Goal: Navigation & Orientation: Find specific page/section

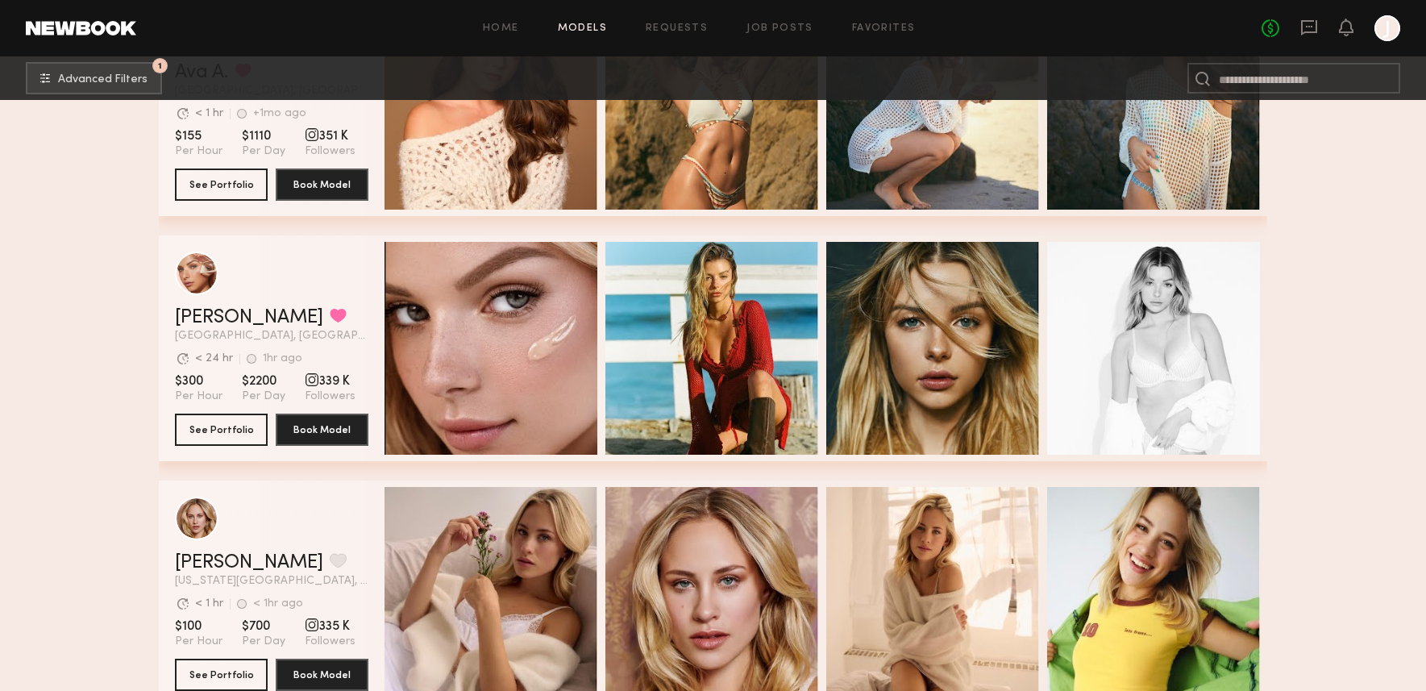
scroll to position [5533, 0]
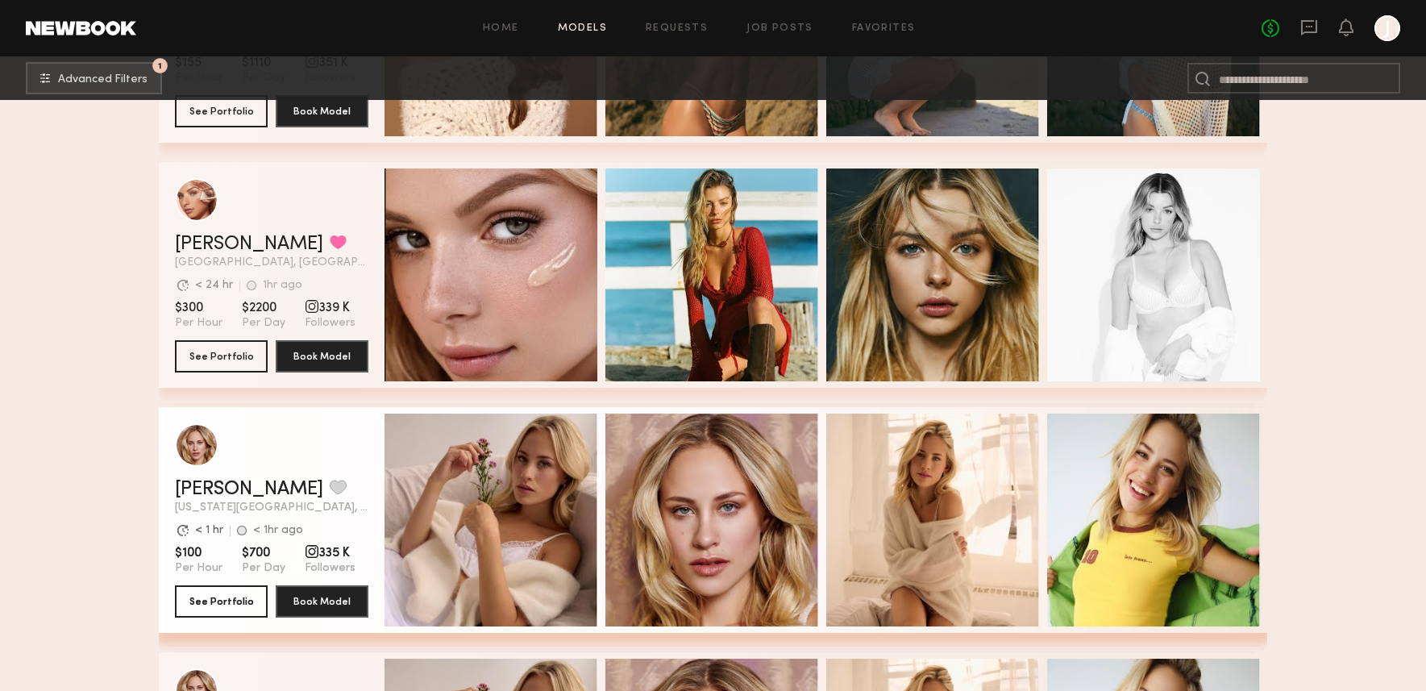
scroll to position [5619, 0]
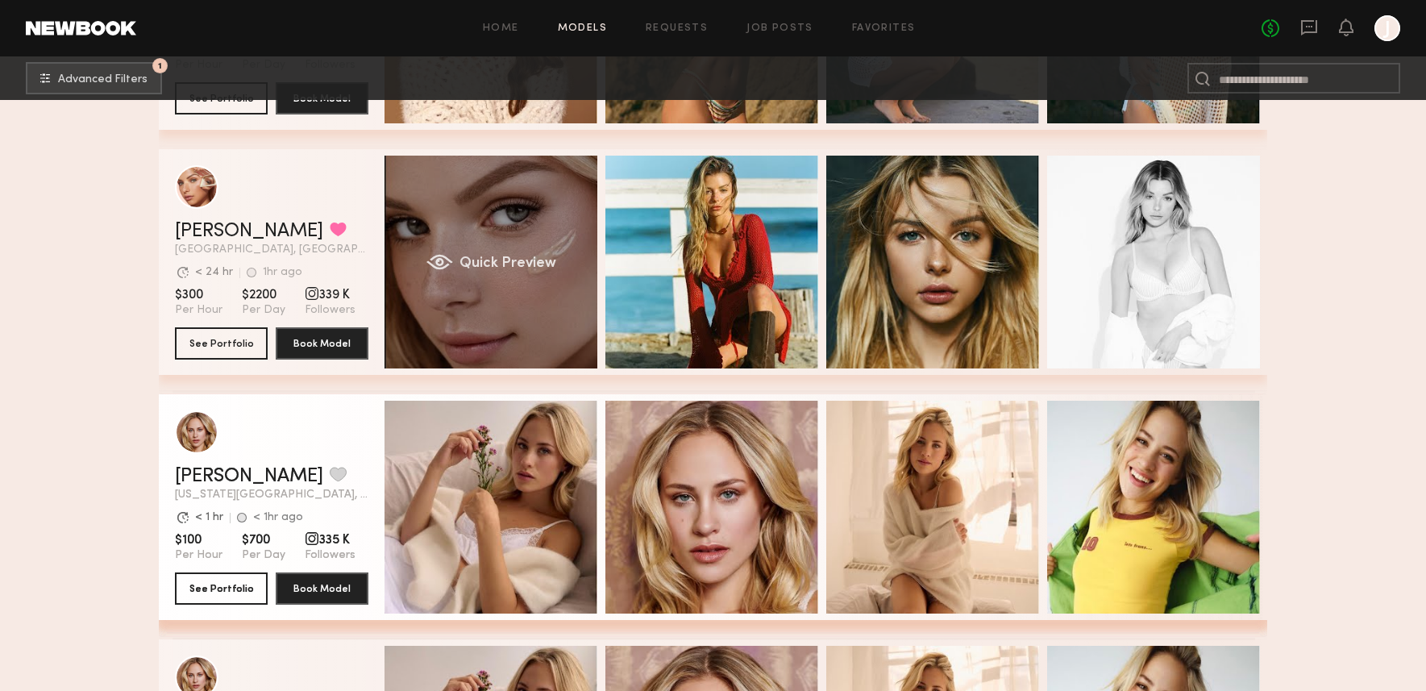
click at [477, 317] on div "Quick Preview" at bounding box center [491, 262] width 213 height 213
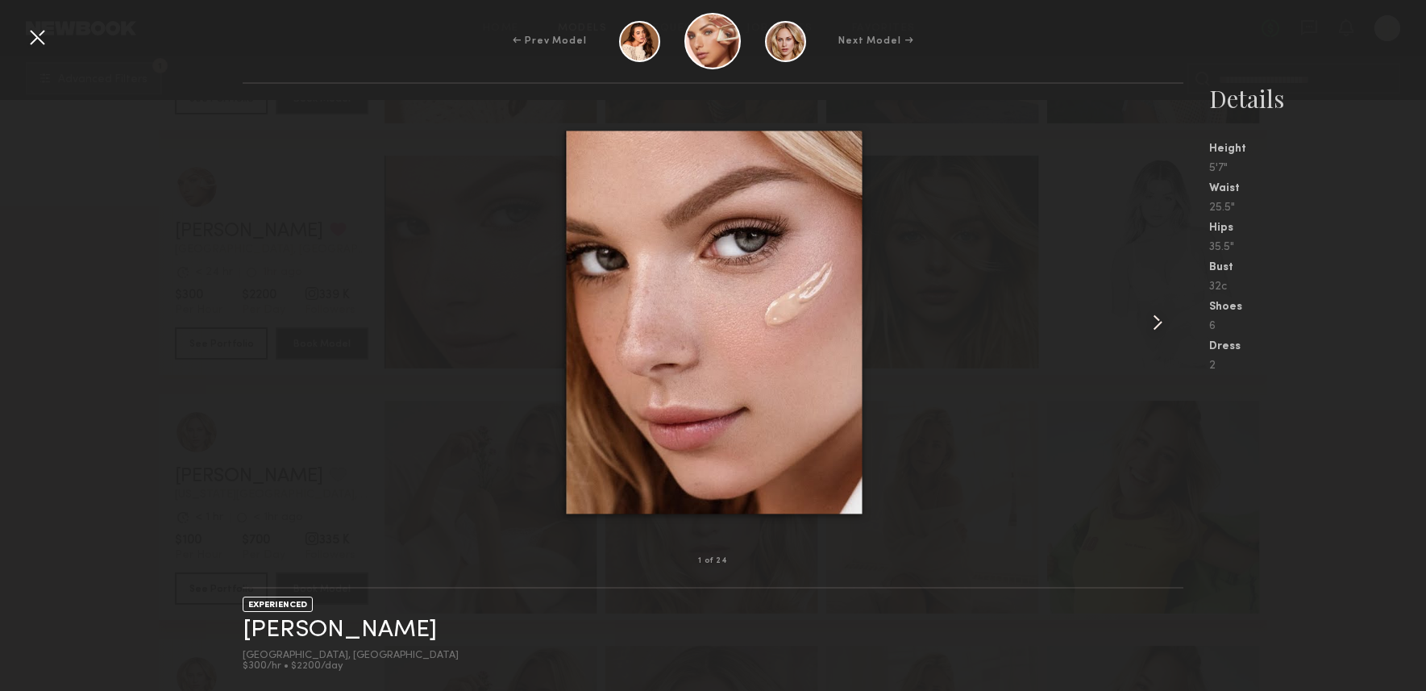
click at [1155, 318] on common-icon at bounding box center [1158, 323] width 26 height 26
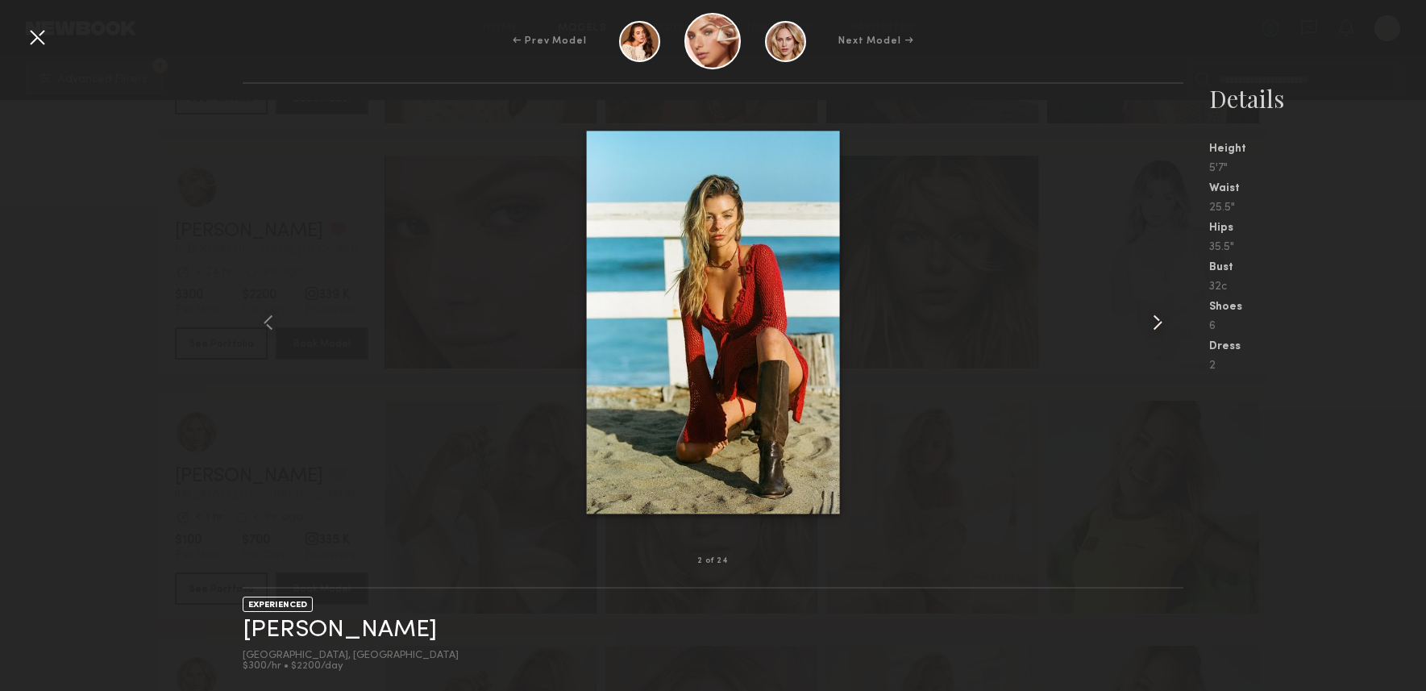
click at [1155, 318] on common-icon at bounding box center [1158, 323] width 26 height 26
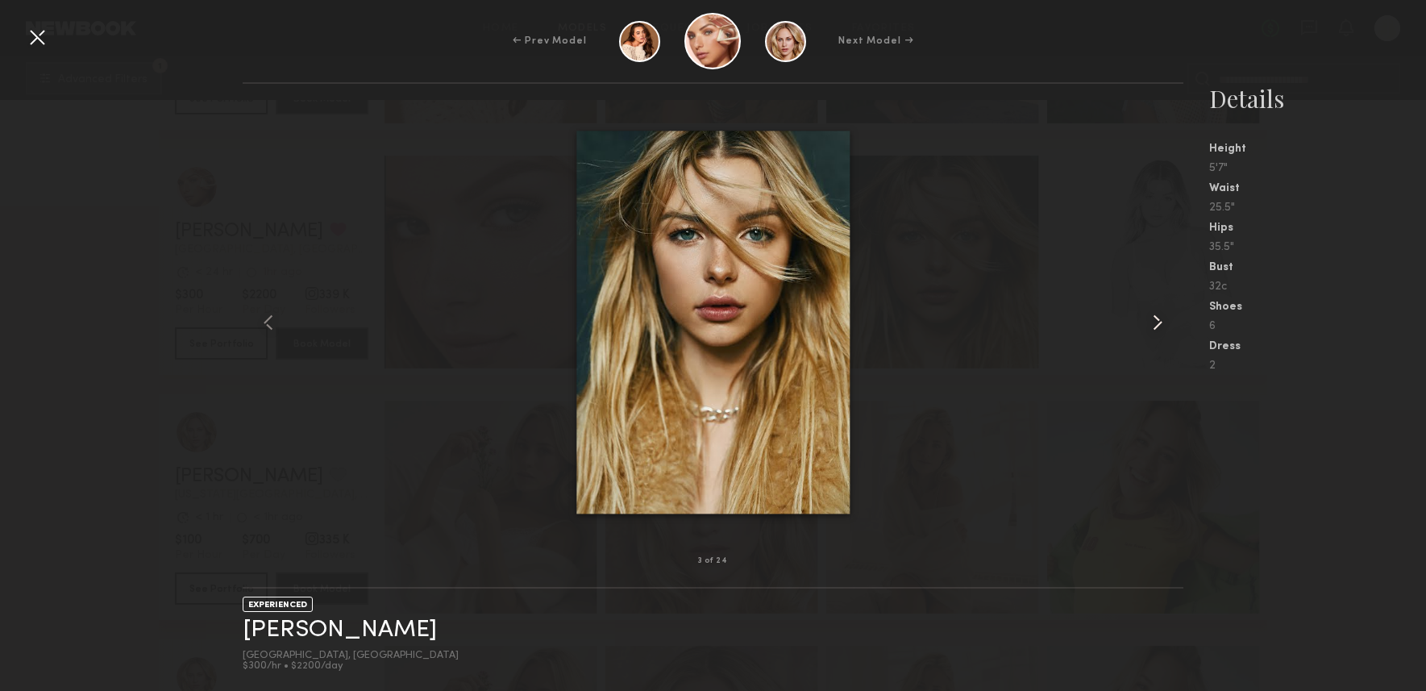
click at [1155, 318] on common-icon at bounding box center [1158, 323] width 26 height 26
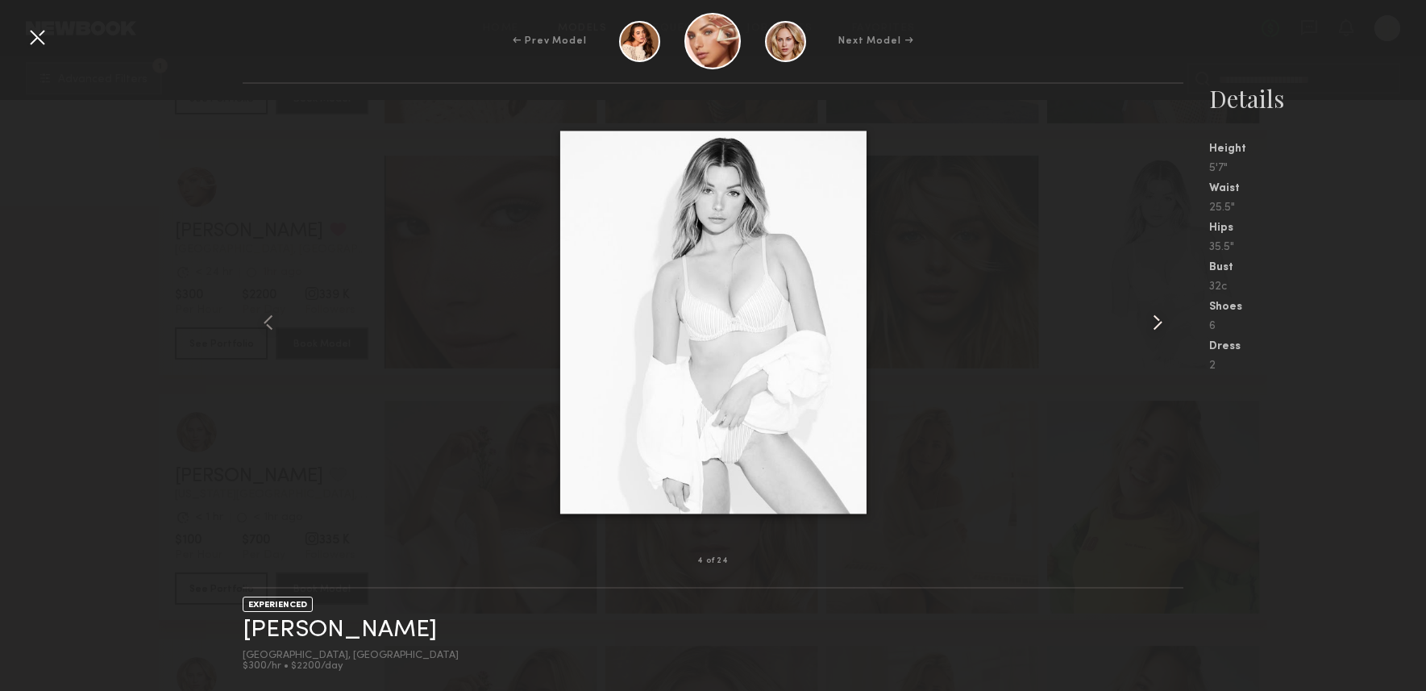
click at [1155, 318] on common-icon at bounding box center [1158, 323] width 26 height 26
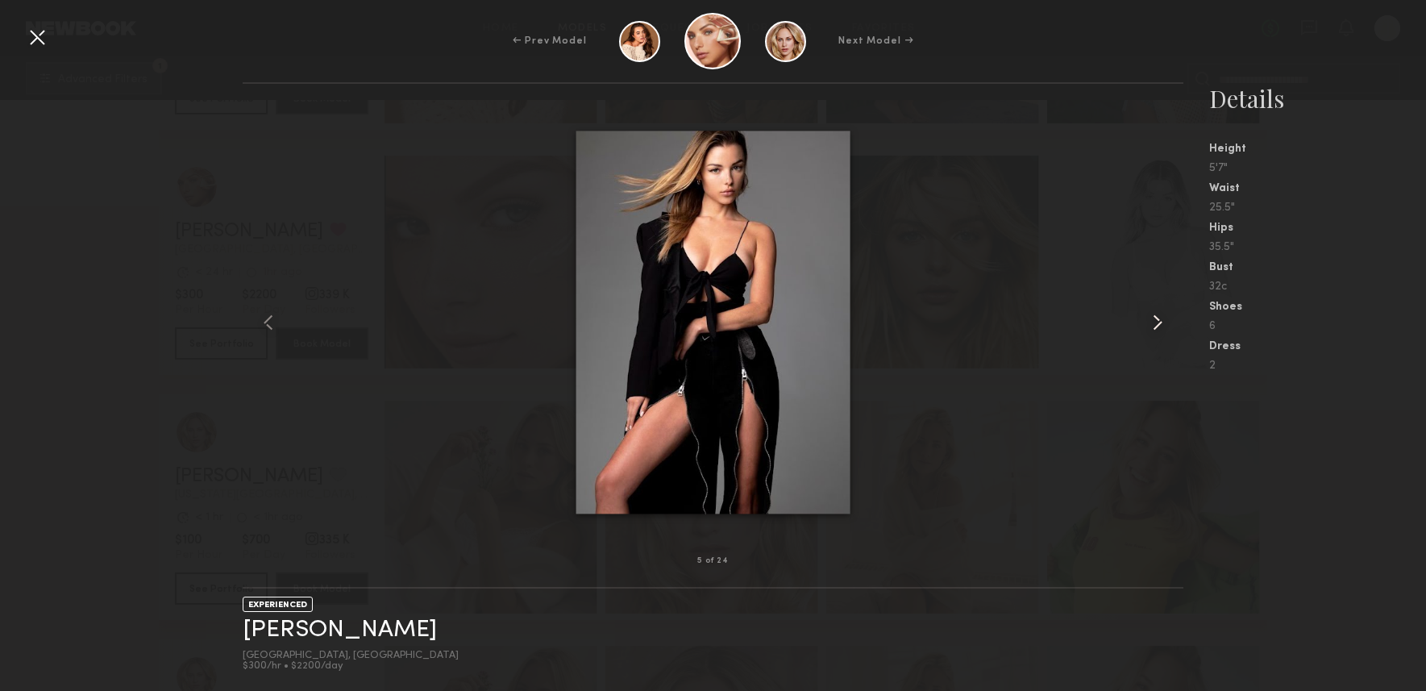
click at [1155, 318] on common-icon at bounding box center [1158, 323] width 26 height 26
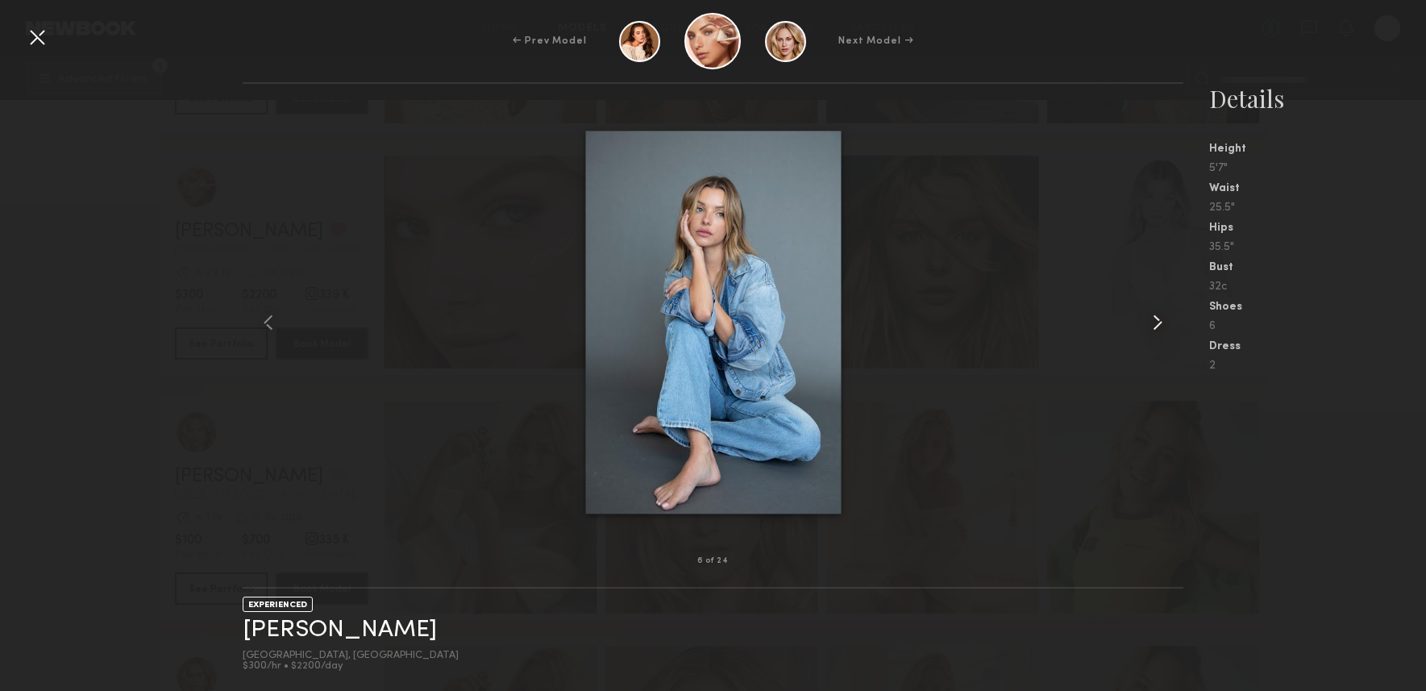
click at [1155, 318] on common-icon at bounding box center [1158, 323] width 26 height 26
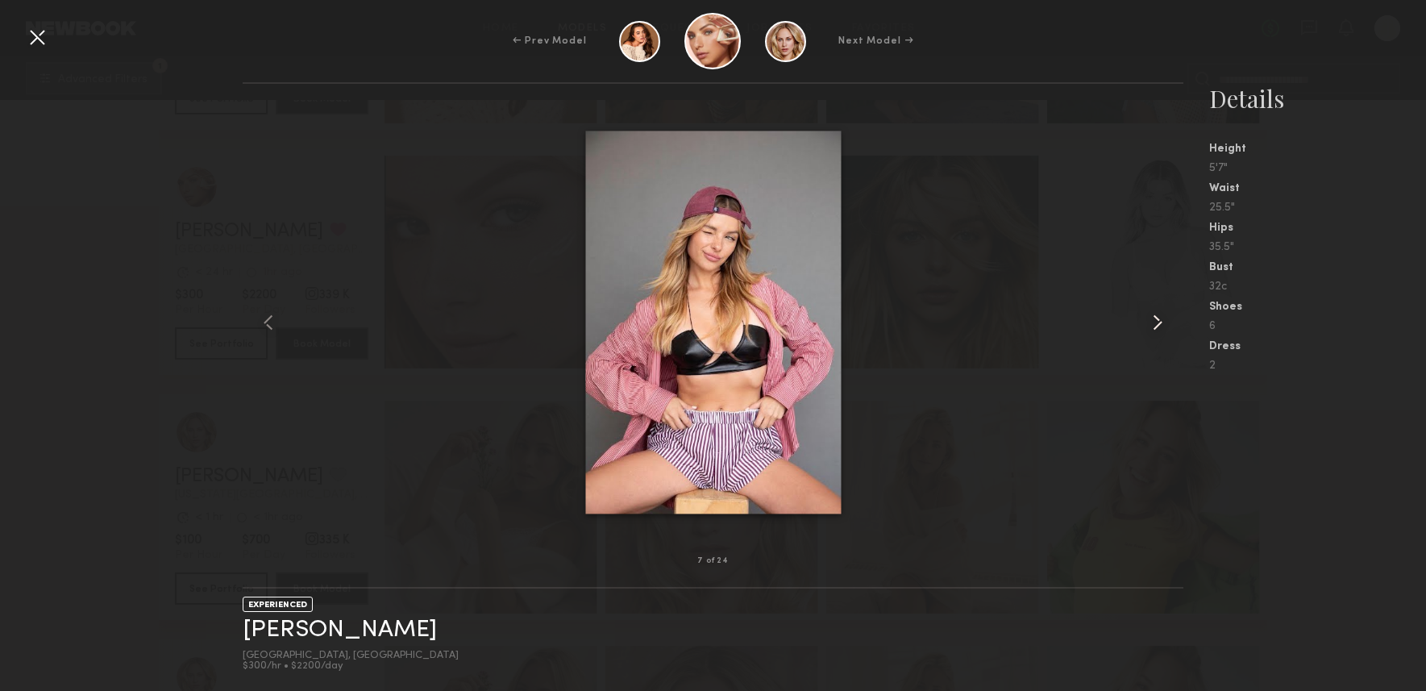
click at [1155, 318] on common-icon at bounding box center [1158, 323] width 26 height 26
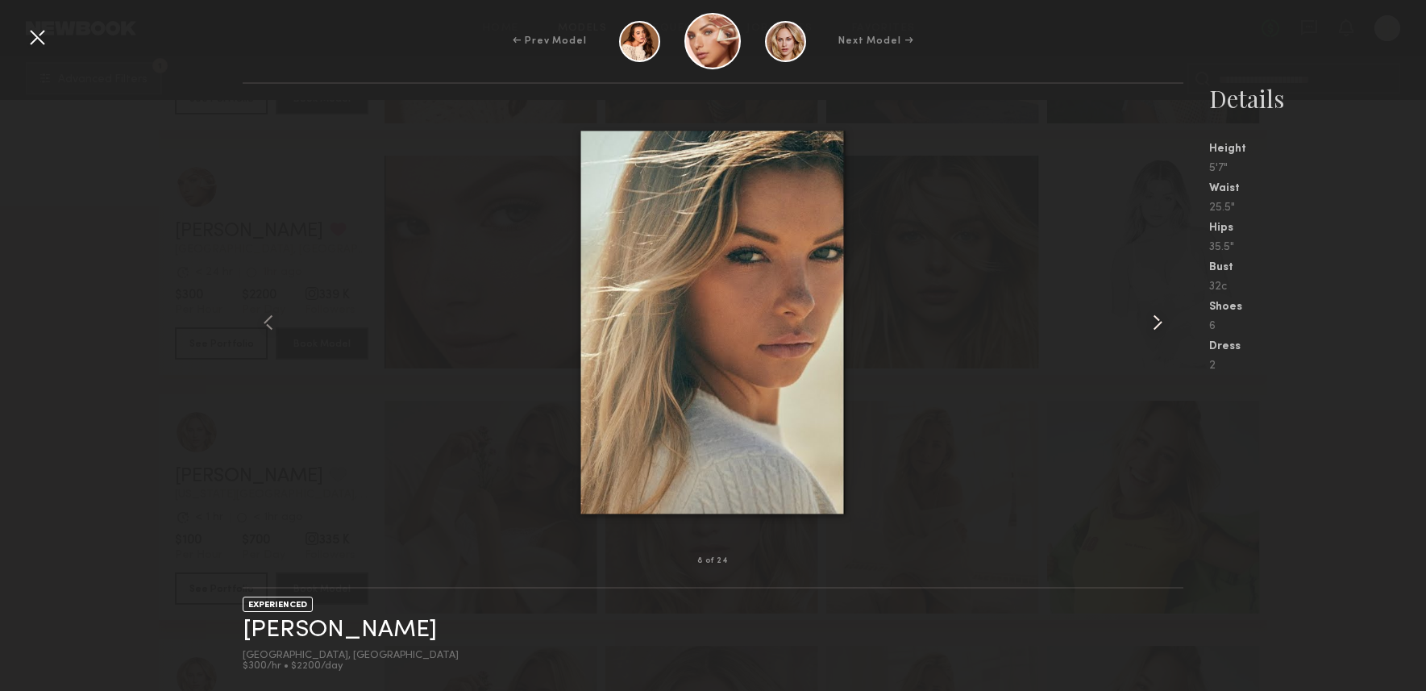
click at [1155, 318] on common-icon at bounding box center [1158, 323] width 26 height 26
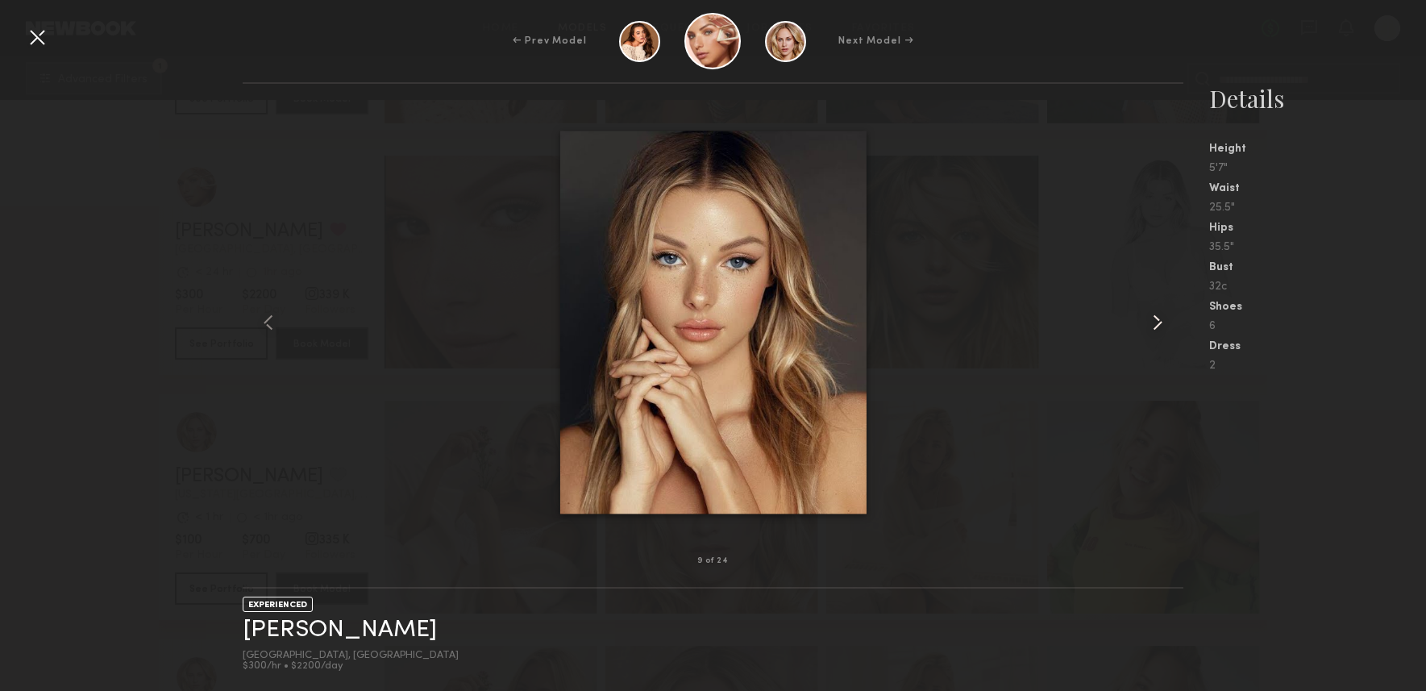
click at [1155, 318] on common-icon at bounding box center [1158, 323] width 26 height 26
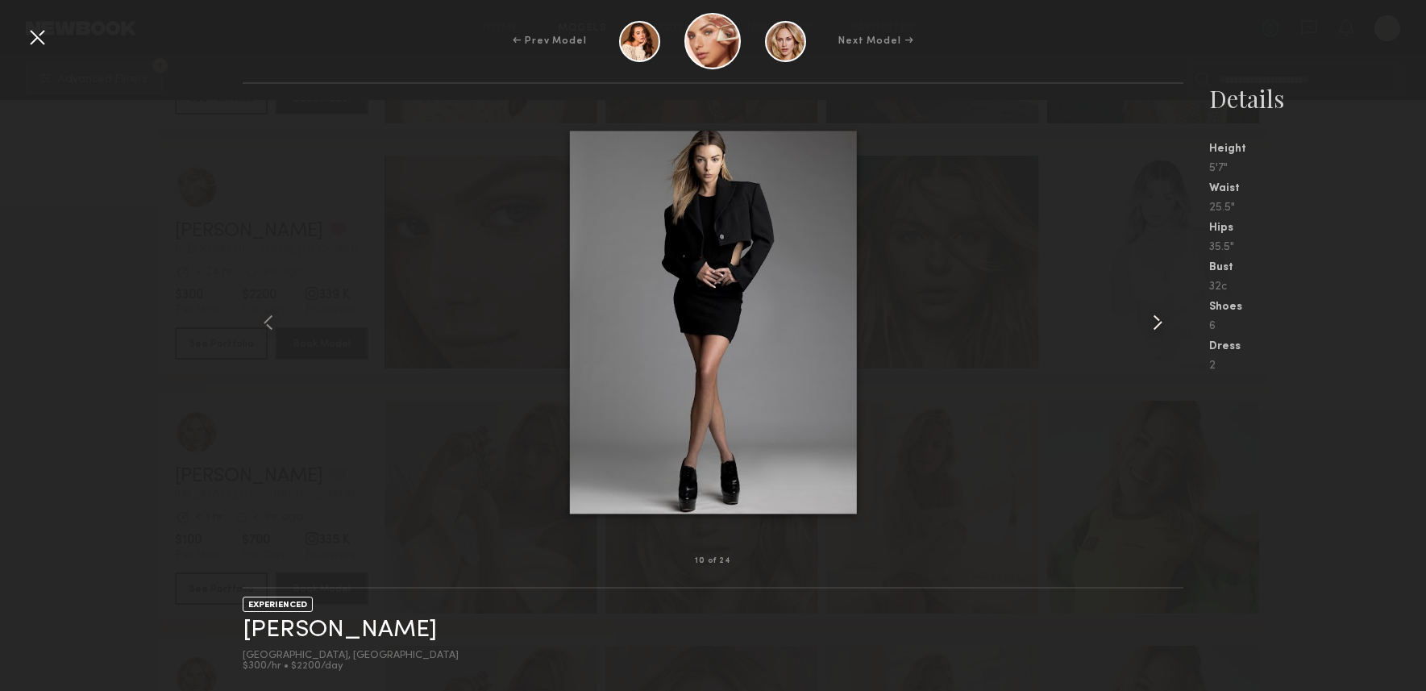
click at [1155, 318] on common-icon at bounding box center [1158, 323] width 26 height 26
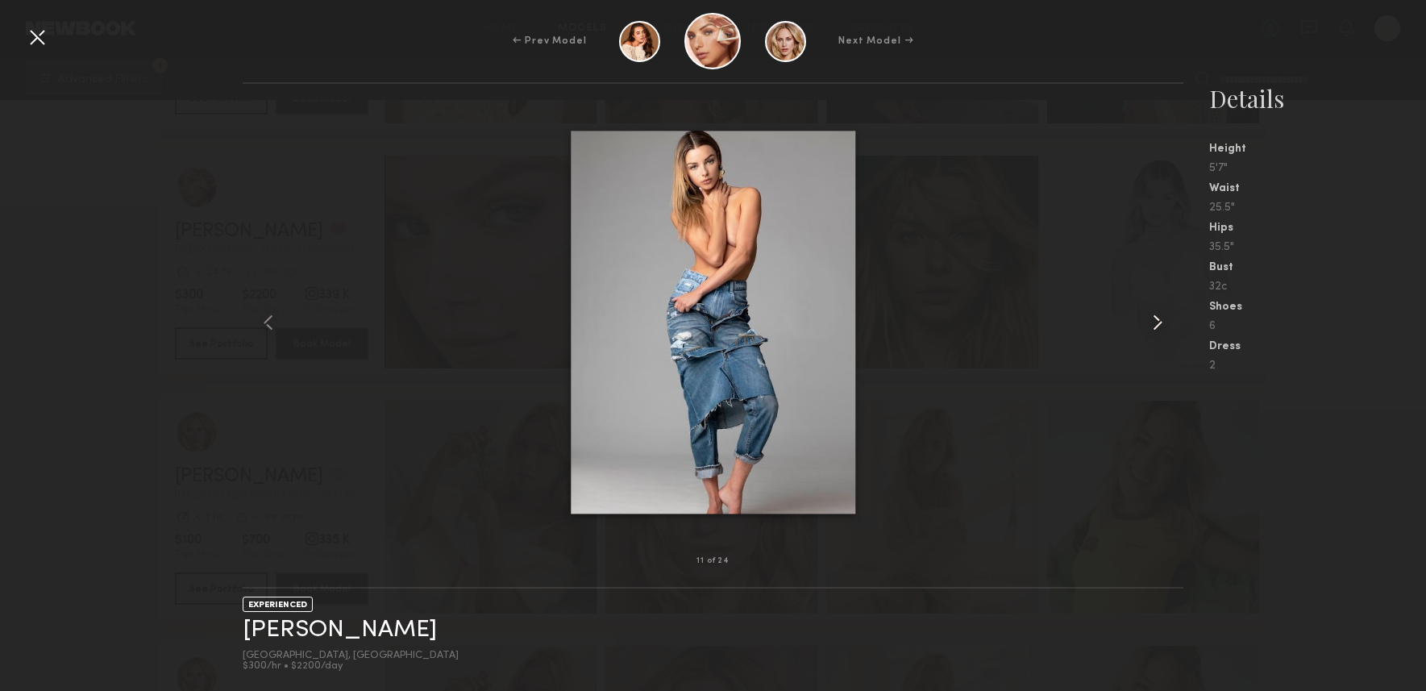
click at [1155, 318] on common-icon at bounding box center [1158, 323] width 26 height 26
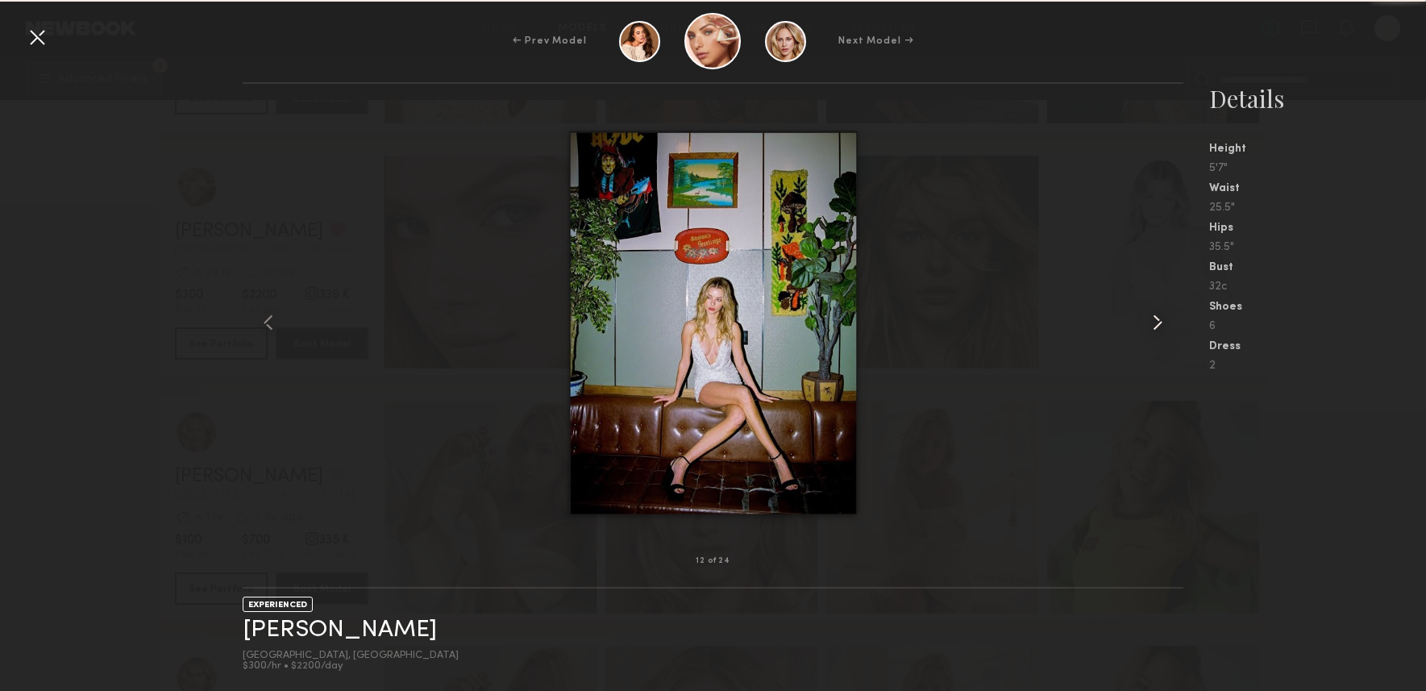
click at [1155, 318] on common-icon at bounding box center [1158, 323] width 26 height 26
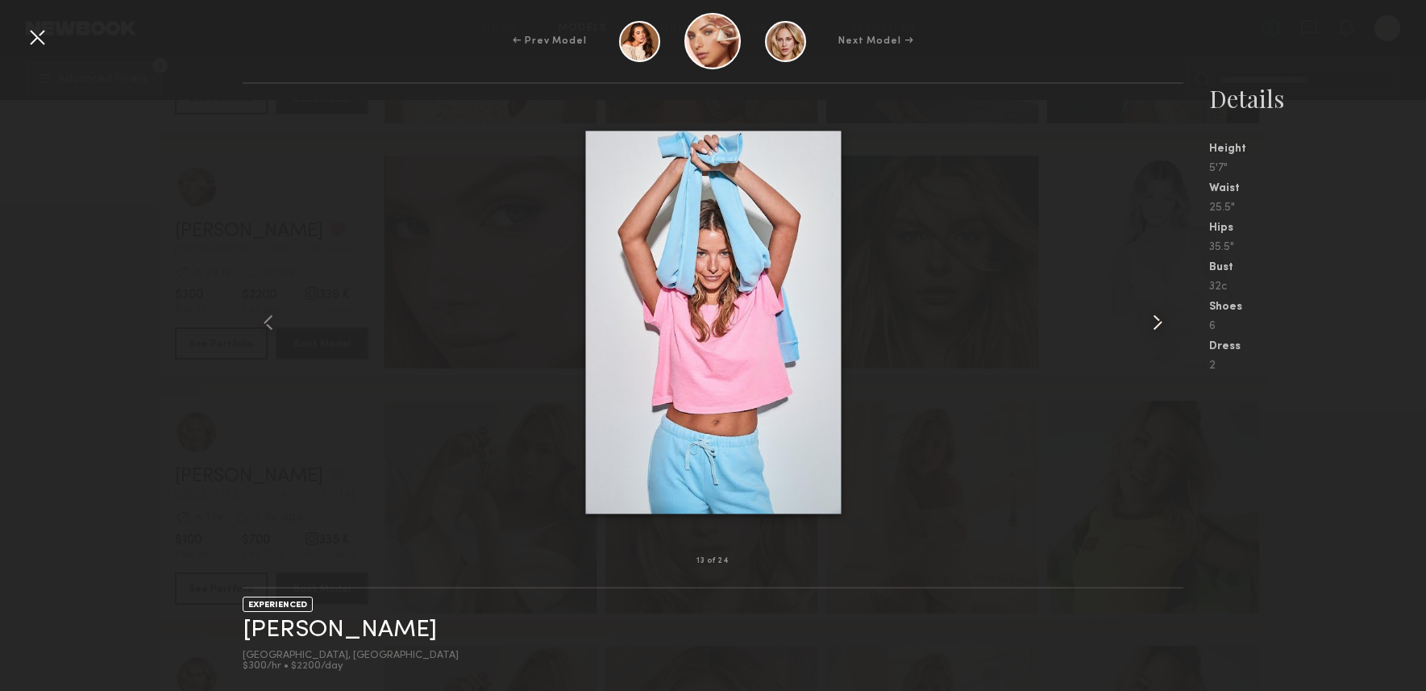
click at [1155, 318] on common-icon at bounding box center [1158, 323] width 26 height 26
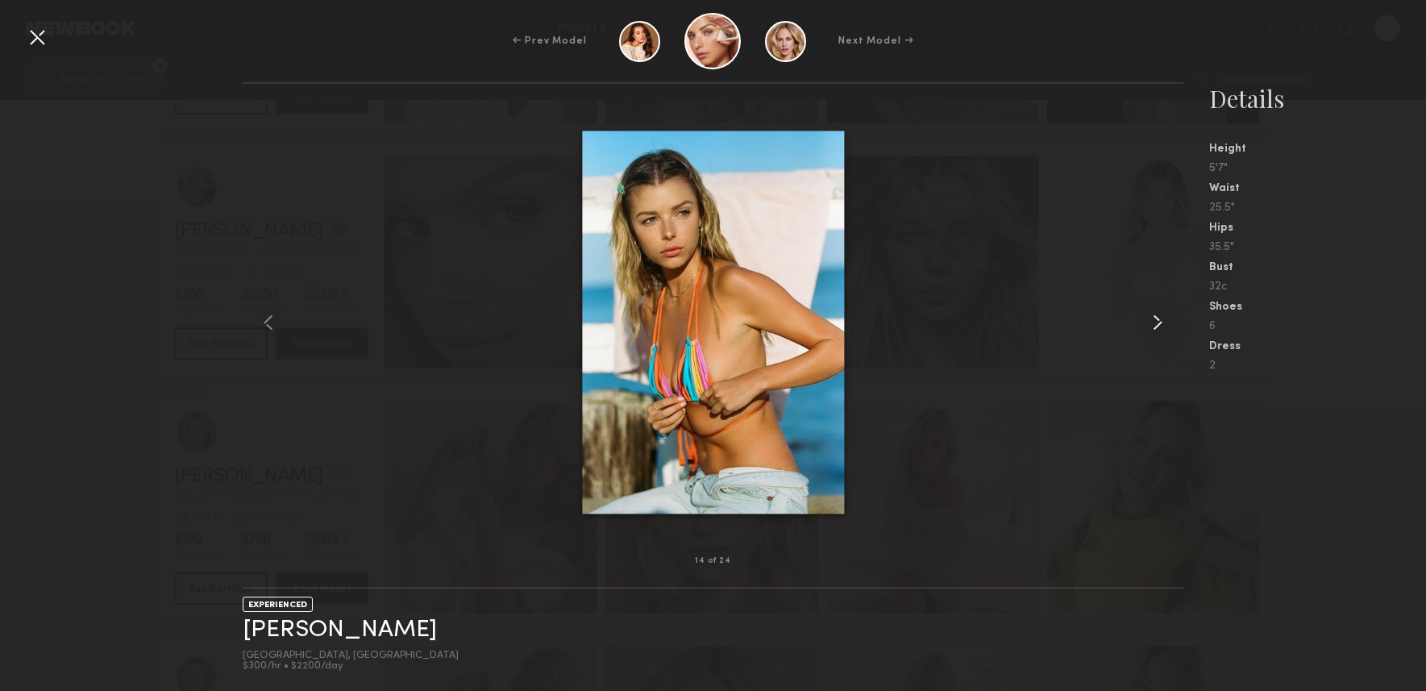
click at [1155, 318] on common-icon at bounding box center [1158, 323] width 26 height 26
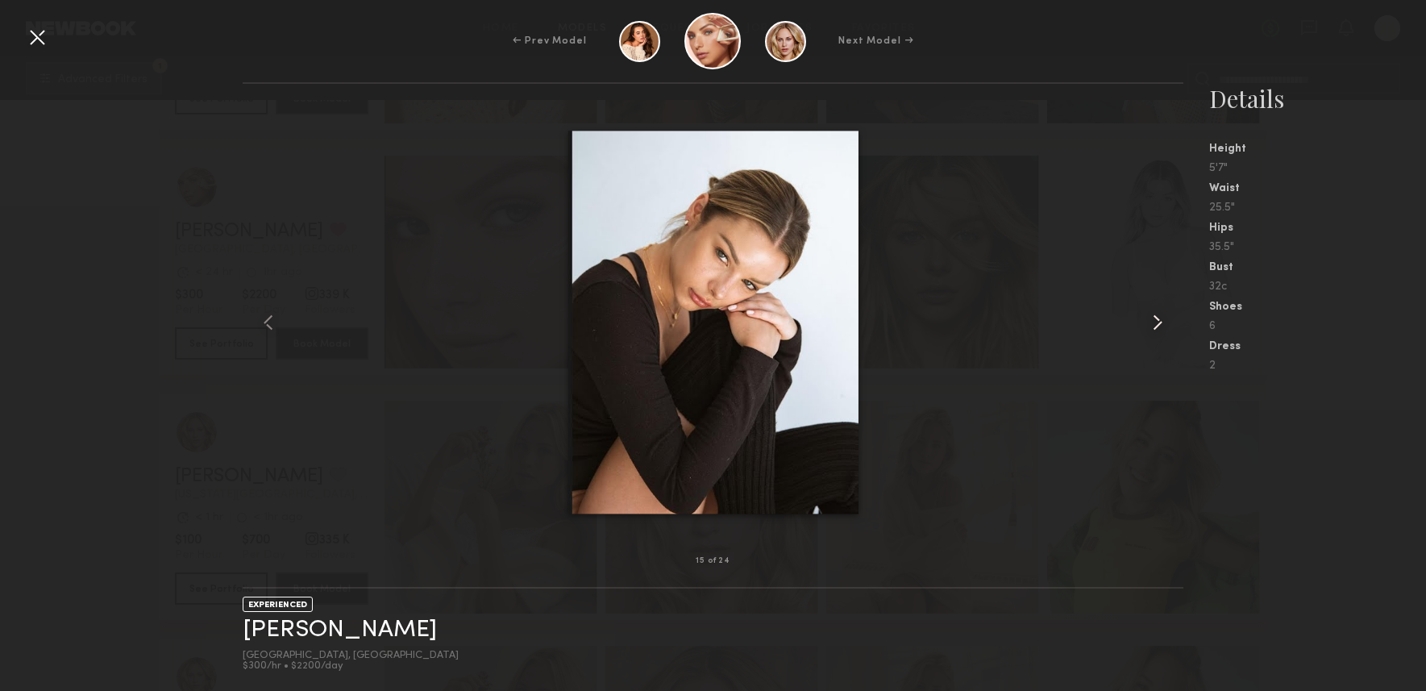
click at [1155, 318] on common-icon at bounding box center [1158, 323] width 26 height 26
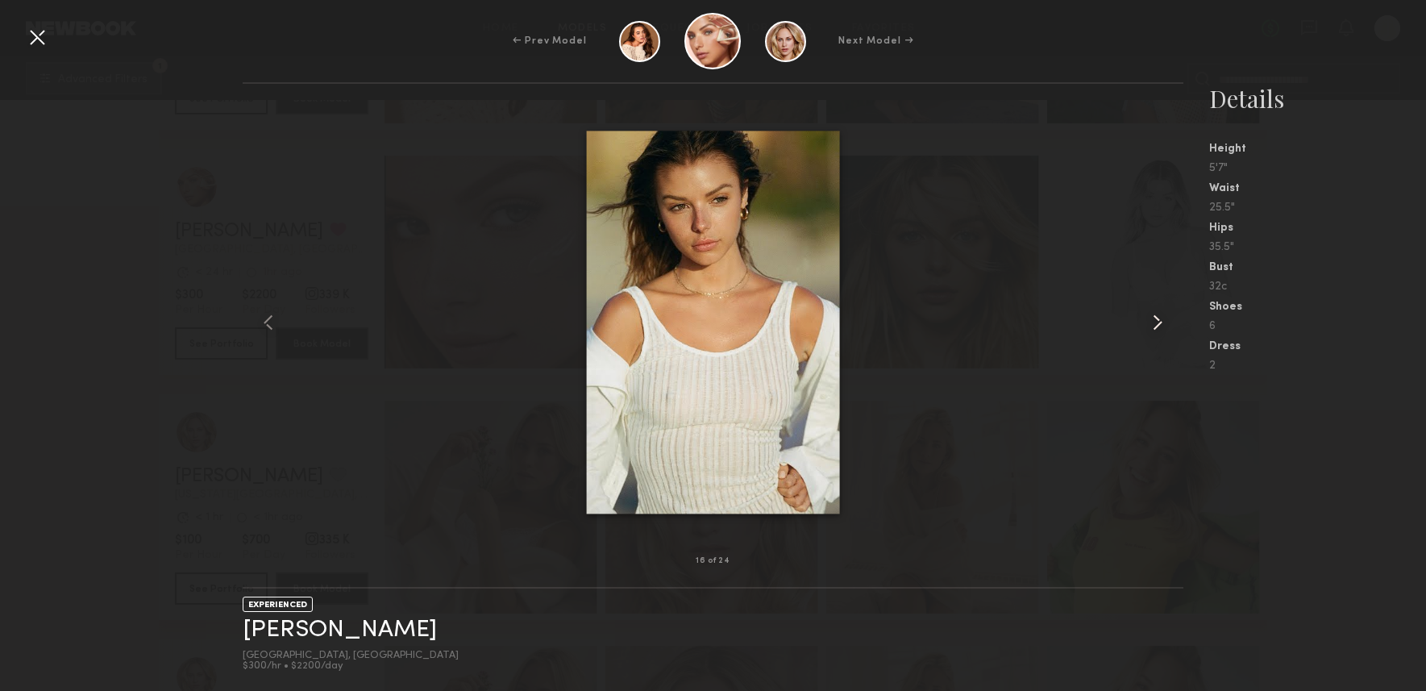
click at [1155, 318] on common-icon at bounding box center [1158, 323] width 26 height 26
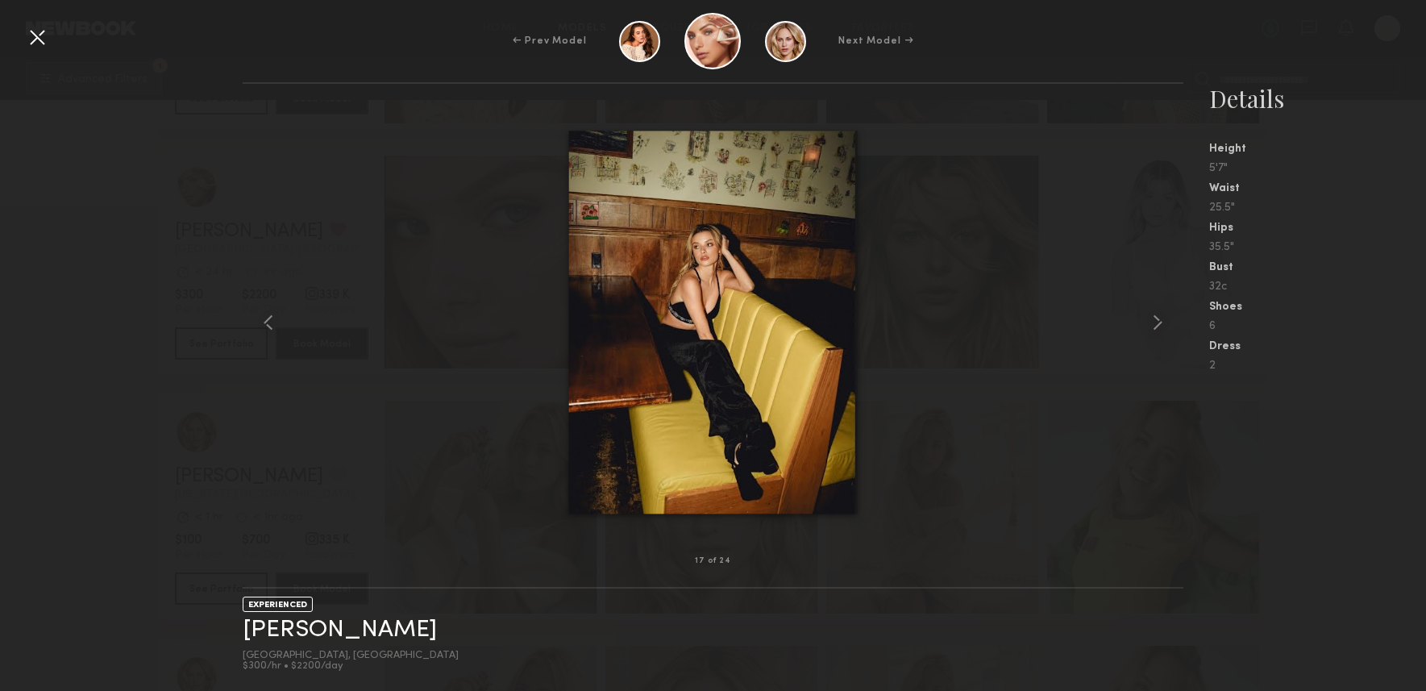
click at [34, 32] on div at bounding box center [37, 37] width 26 height 26
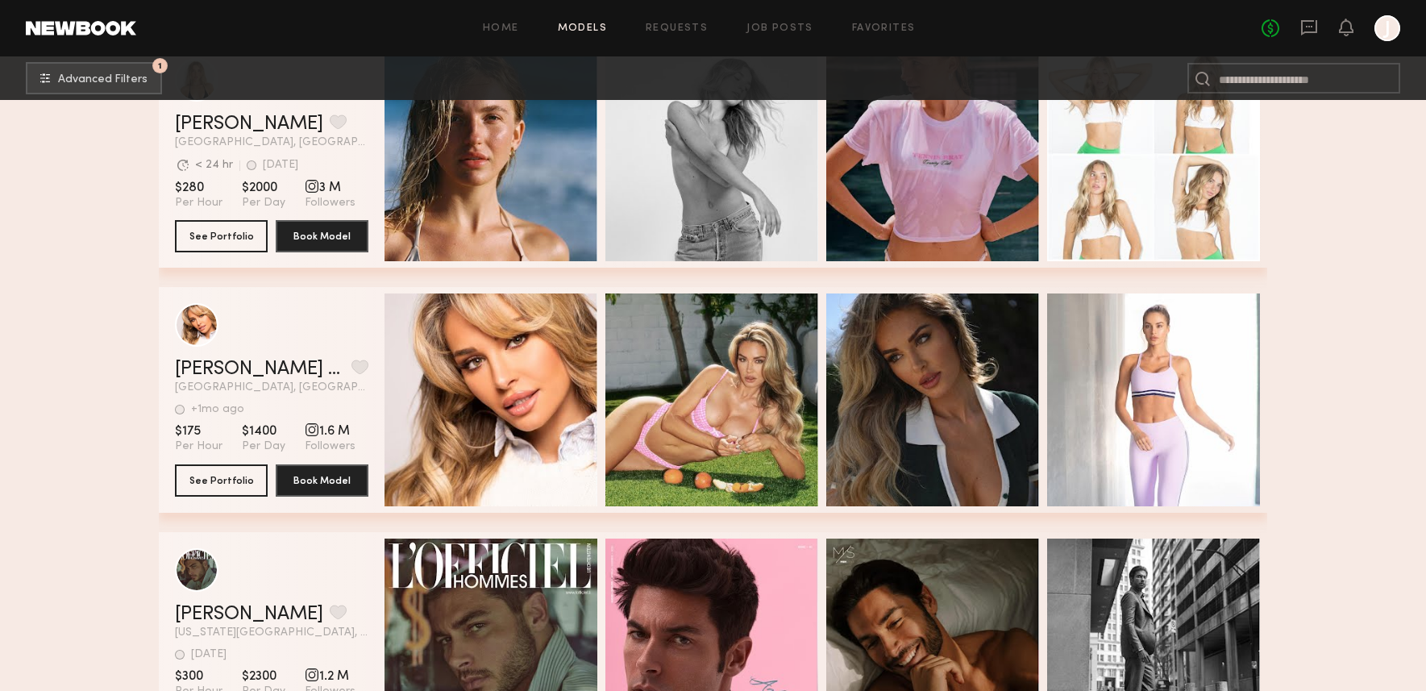
scroll to position [0, 0]
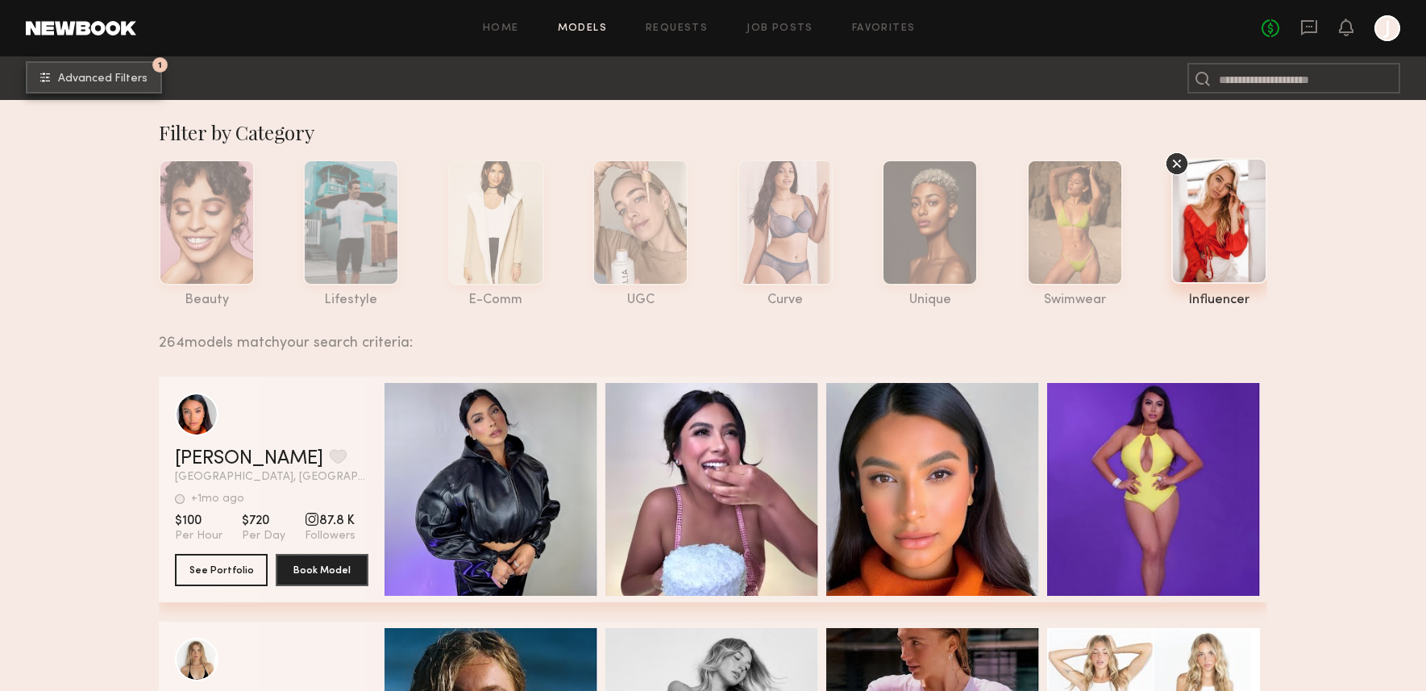
click at [127, 77] on span "Advanced Filters" at bounding box center [102, 78] width 89 height 11
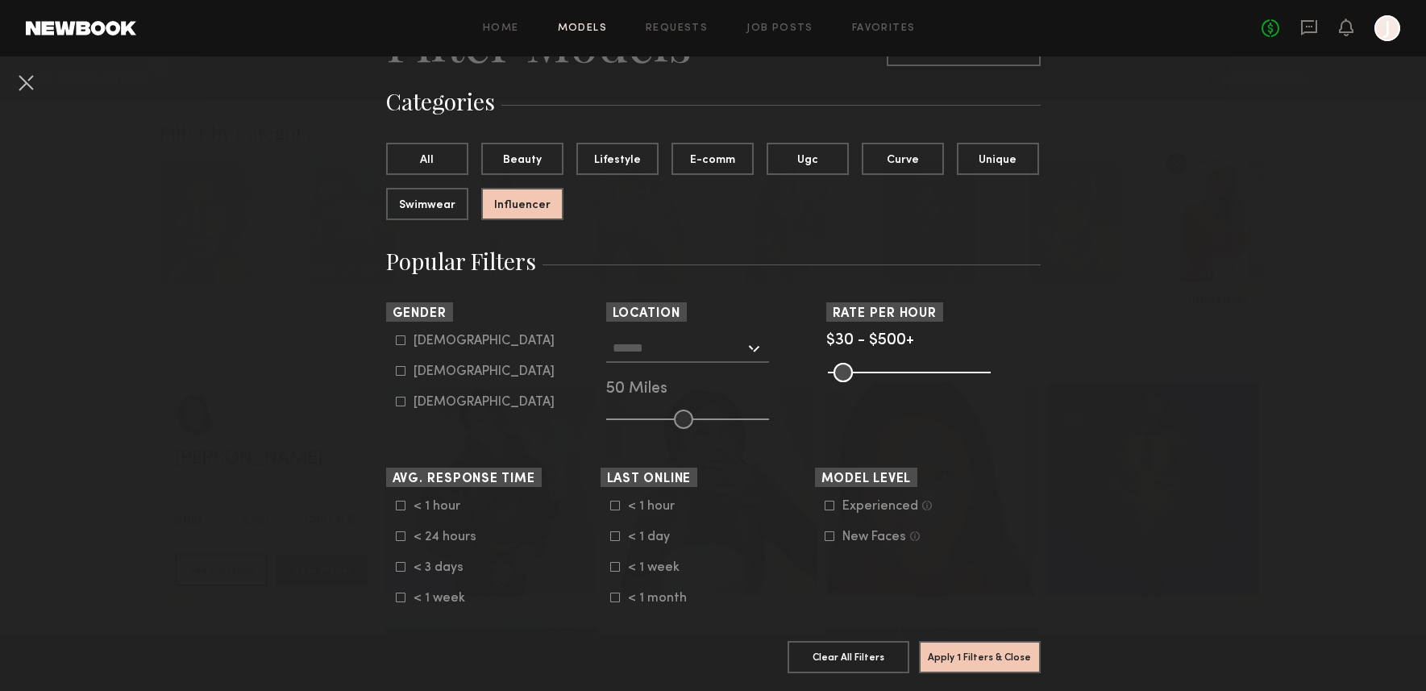
scroll to position [118, 0]
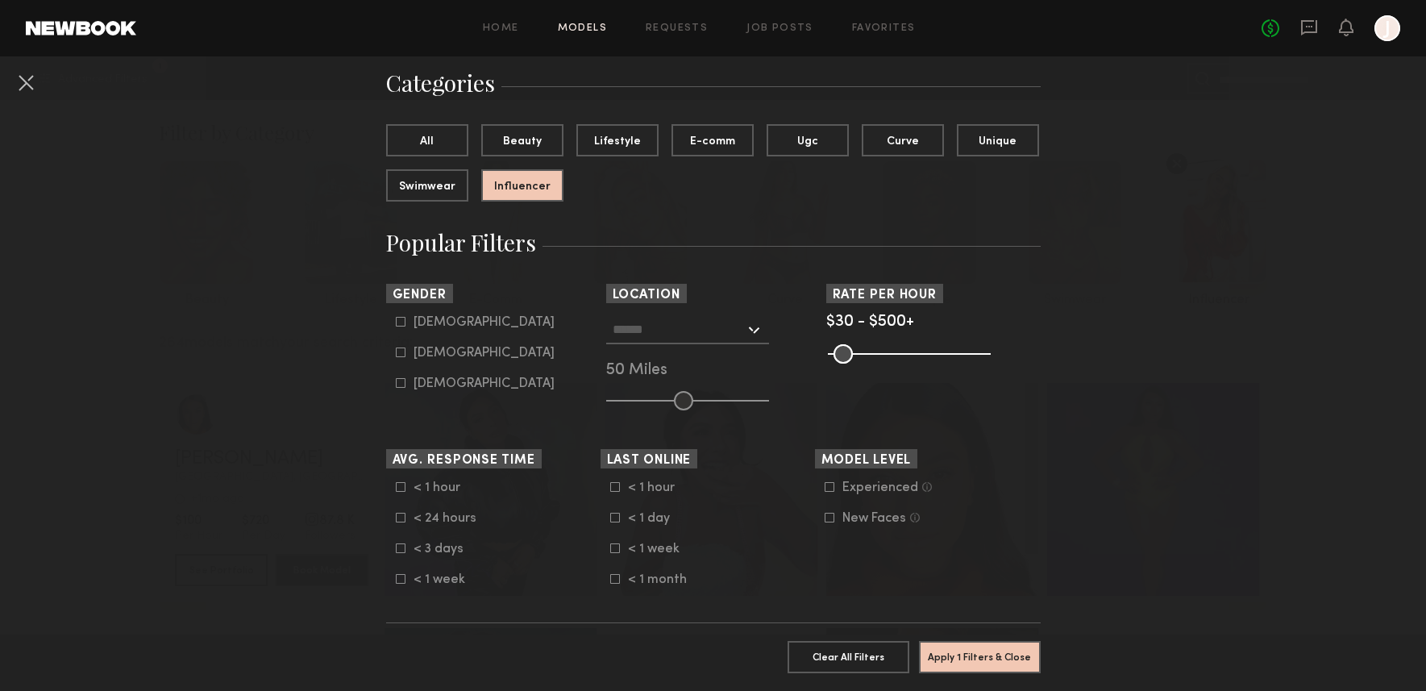
click at [755, 328] on div at bounding box center [687, 329] width 163 height 29
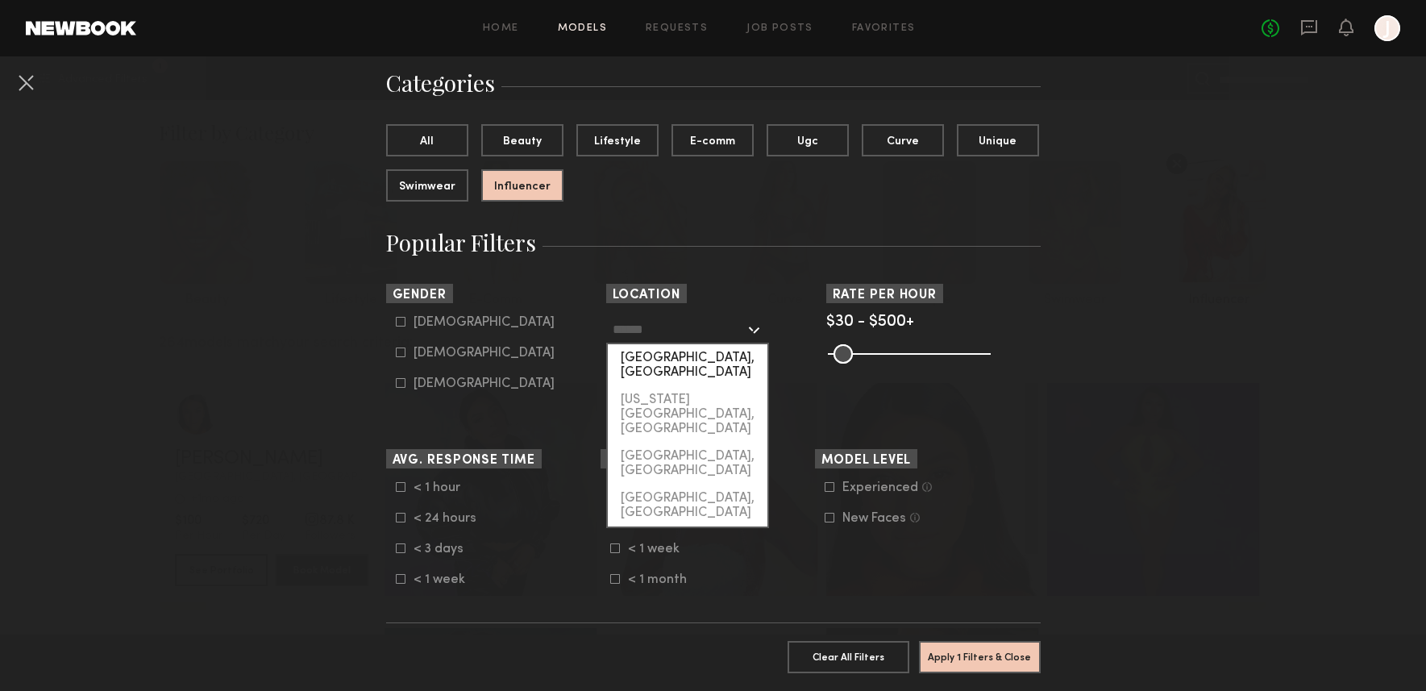
click at [692, 357] on div "[GEOGRAPHIC_DATA], [GEOGRAPHIC_DATA]" at bounding box center [688, 365] width 160 height 42
type input "**********"
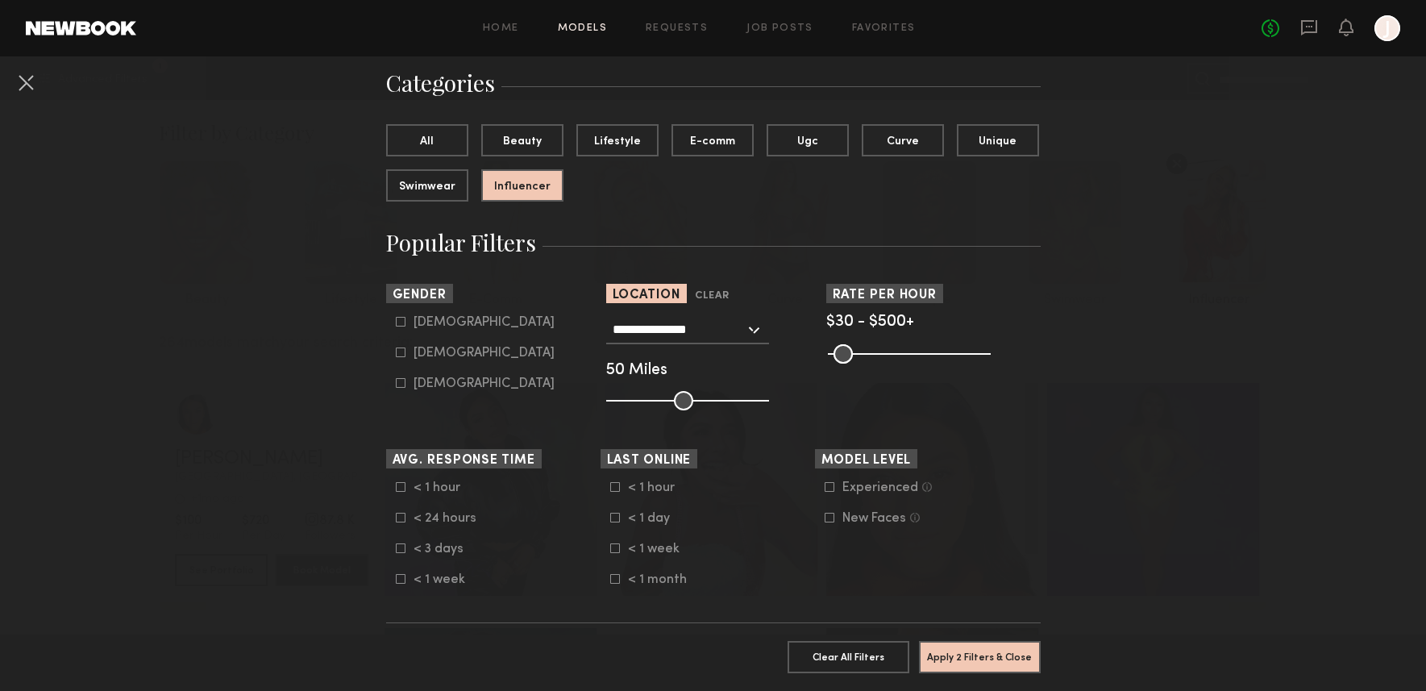
click at [391, 352] on div "[DEMOGRAPHIC_DATA] [DEMOGRAPHIC_DATA] [DEMOGRAPHIC_DATA]" at bounding box center [493, 353] width 214 height 76
click at [405, 353] on icon at bounding box center [400, 352] width 9 height 9
type input "**"
click at [419, 132] on button "All" at bounding box center [427, 139] width 82 height 32
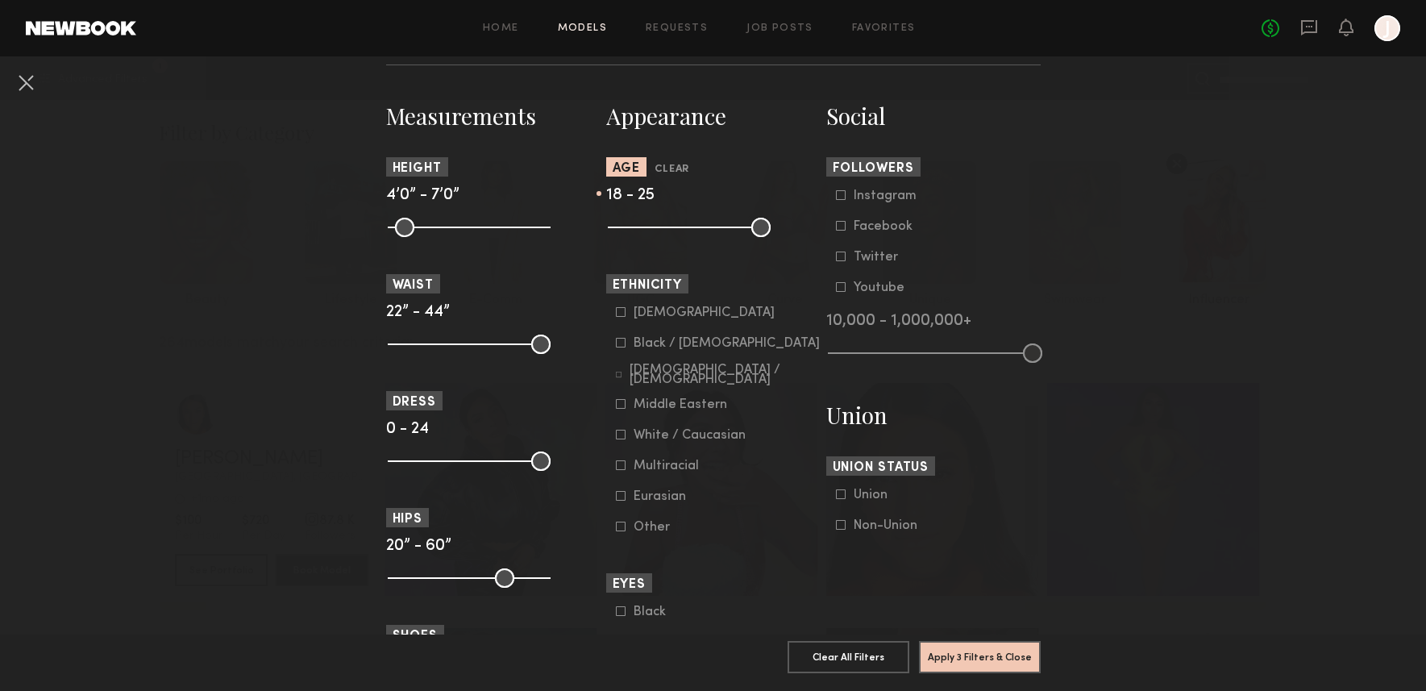
scroll to position [680, 0]
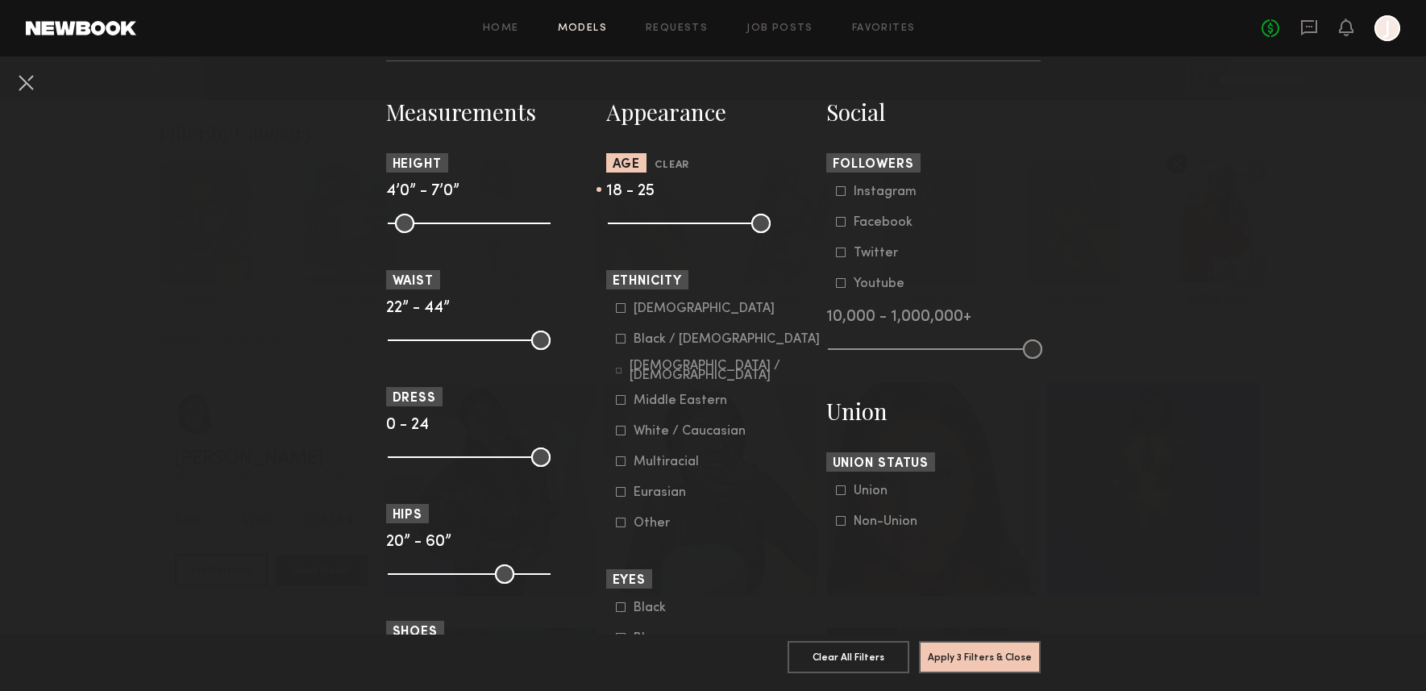
drag, startPoint x: 760, startPoint y: 233, endPoint x: 646, endPoint y: 238, distance: 114.6
type input "**"
click at [646, 233] on input "range" at bounding box center [689, 223] width 163 height 19
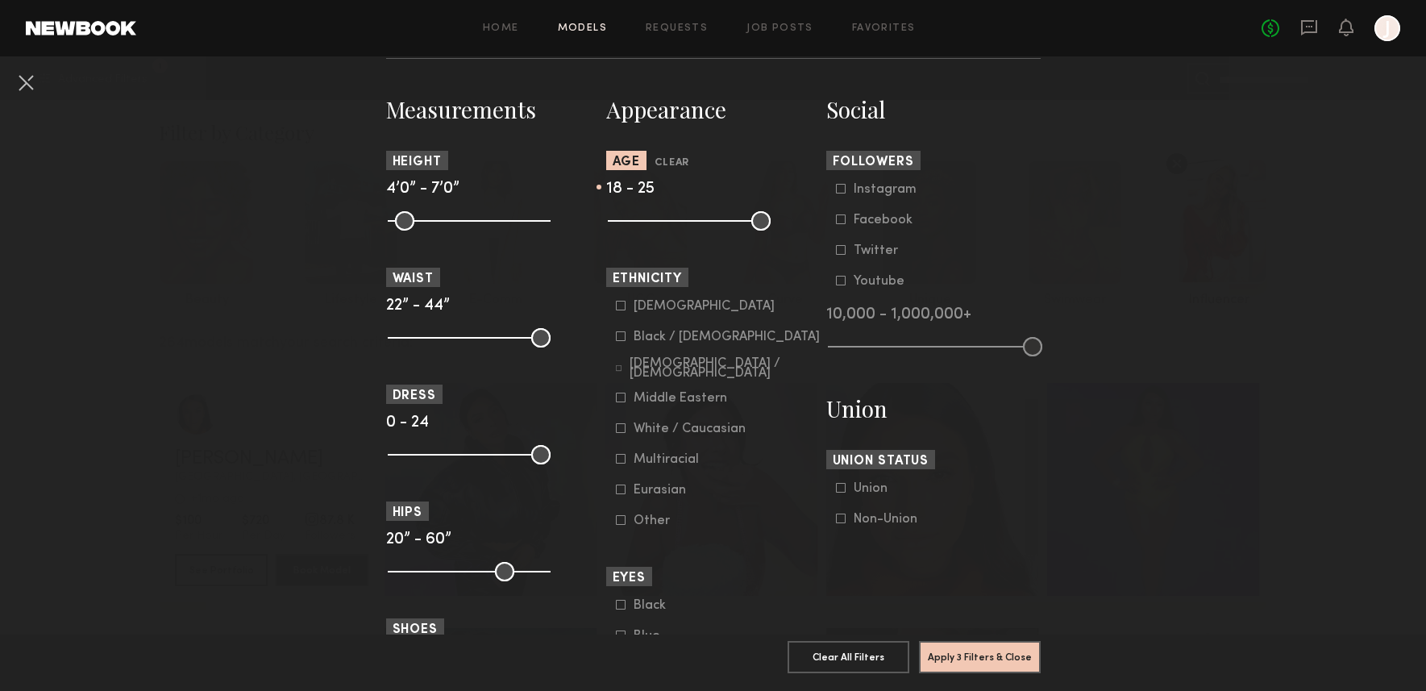
click at [618, 431] on icon at bounding box center [621, 428] width 10 height 10
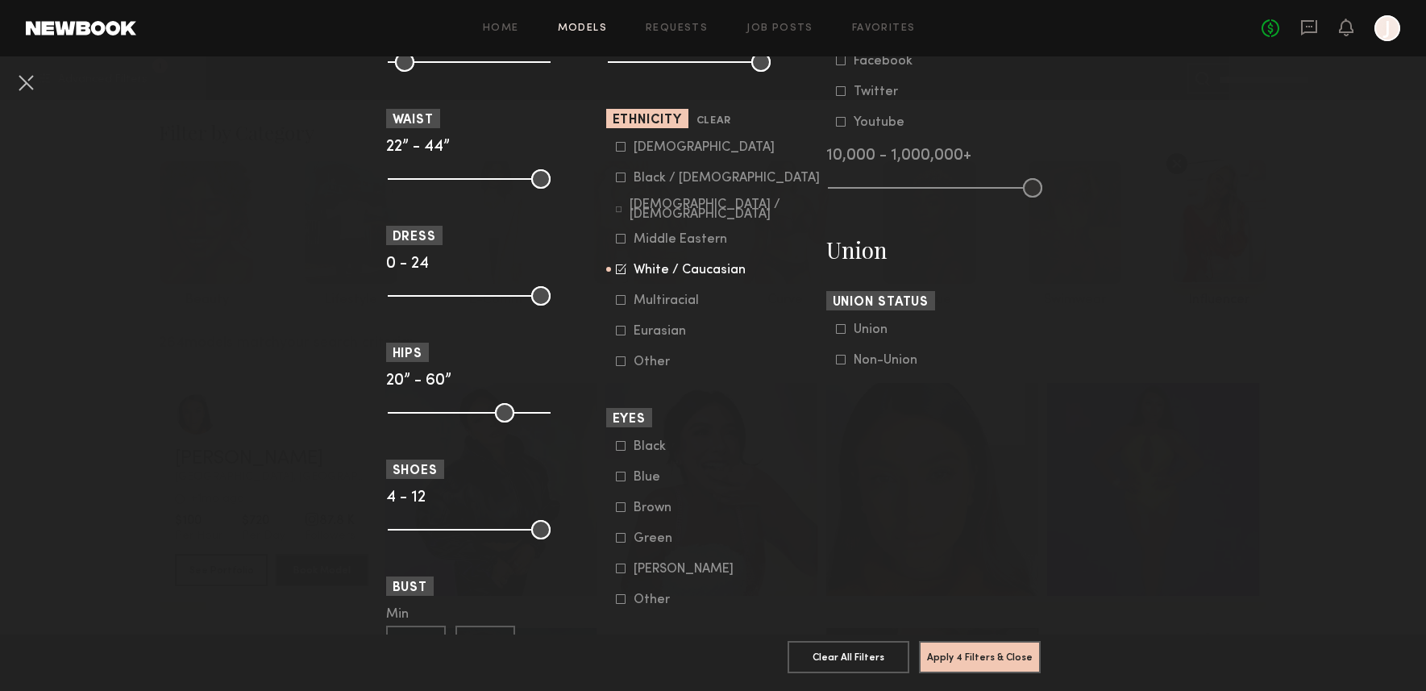
scroll to position [1154, 0]
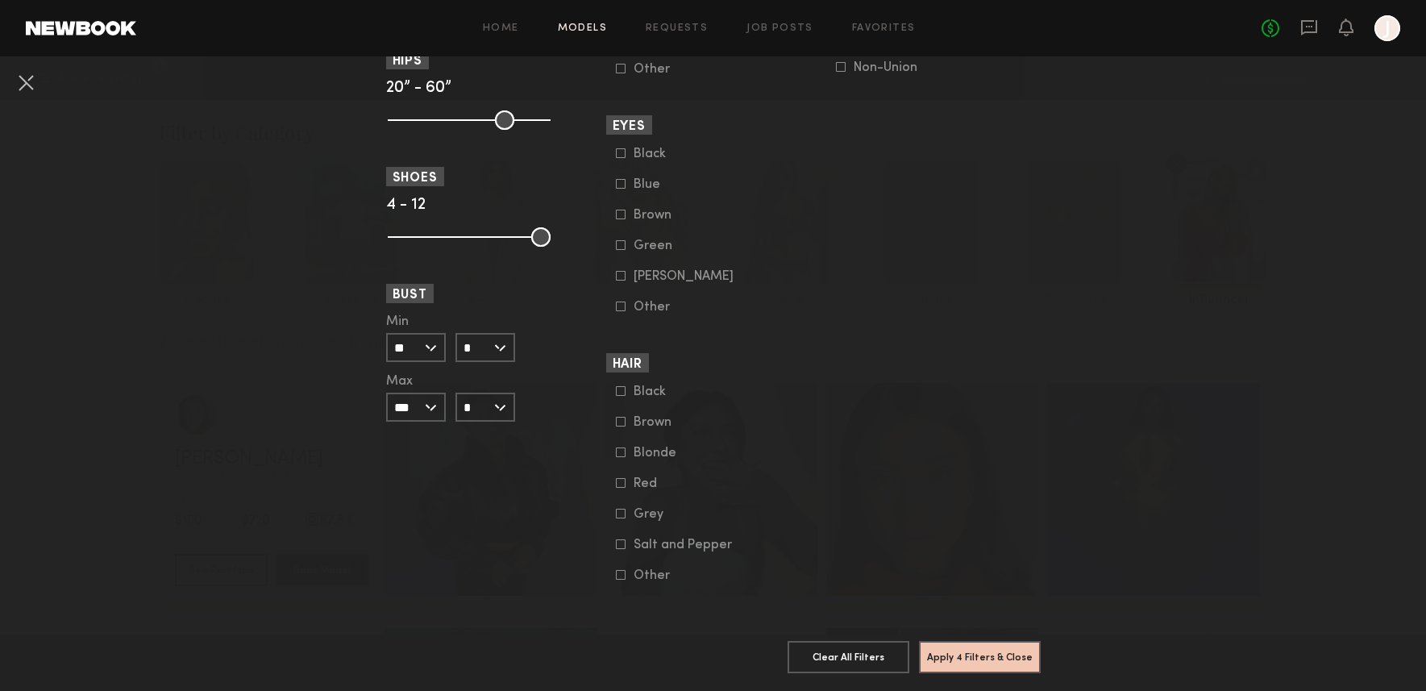
click at [966, 656] on button "Apply 4 Filters & Close" at bounding box center [980, 656] width 122 height 32
